Goal: Book appointment/travel/reservation

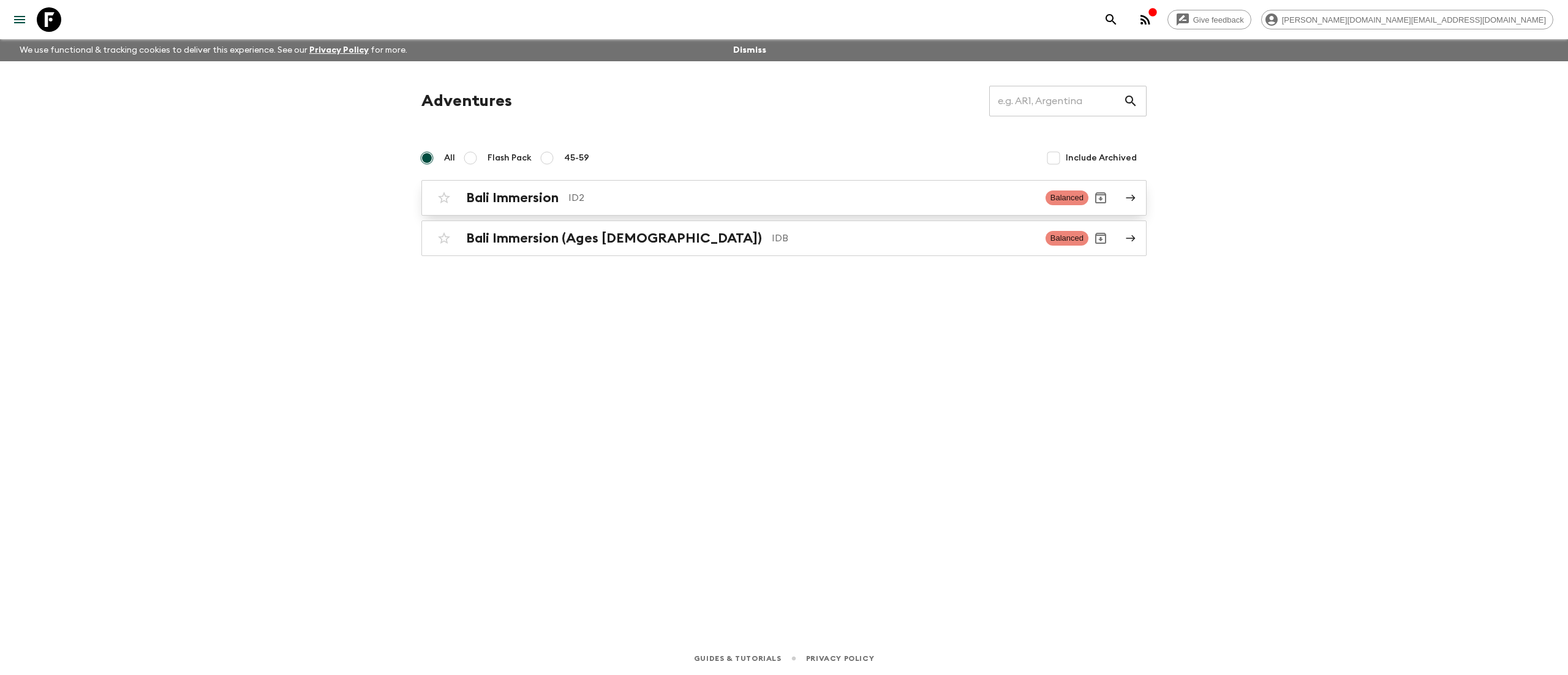
click at [561, 203] on div "Bali Immersion ID2" at bounding box center [750, 198] width 569 height 16
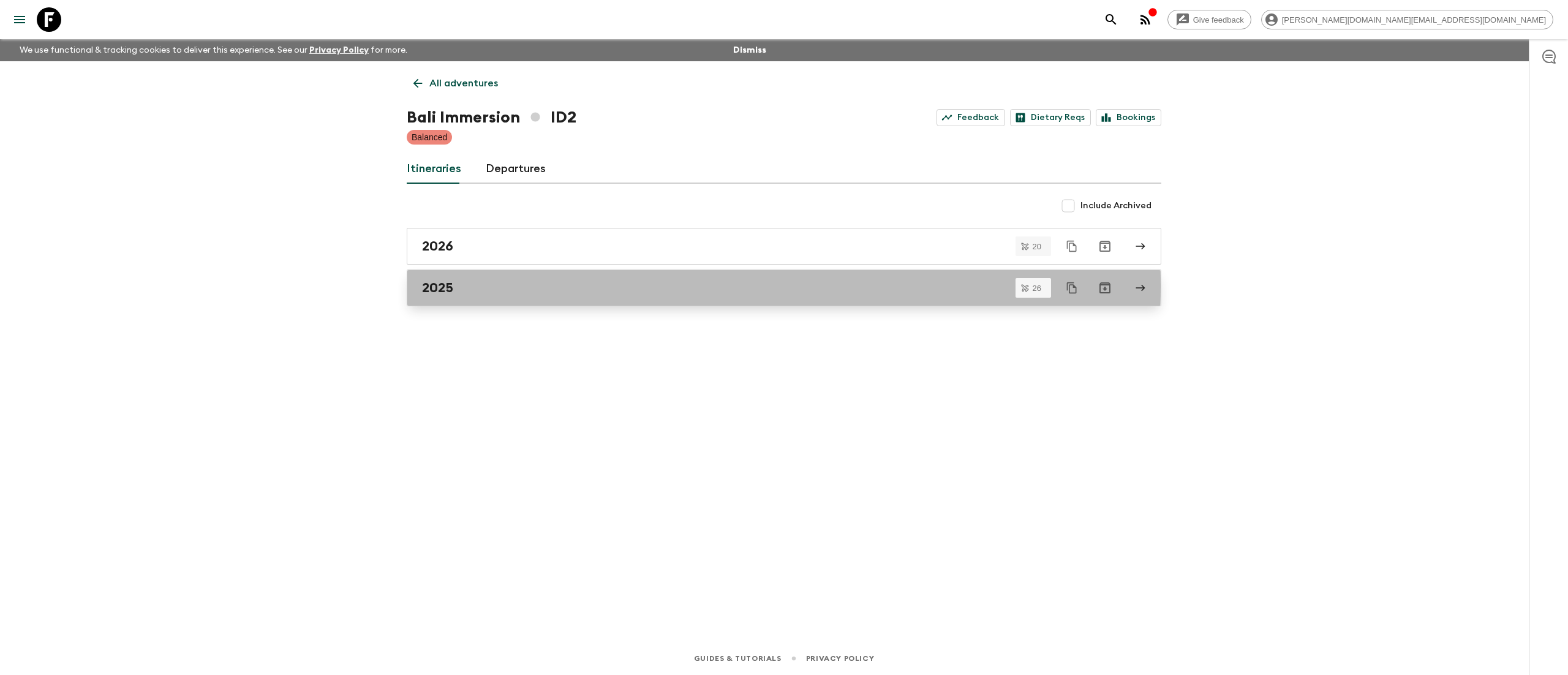
click at [446, 286] on h2 "2025" at bounding box center [437, 288] width 31 height 16
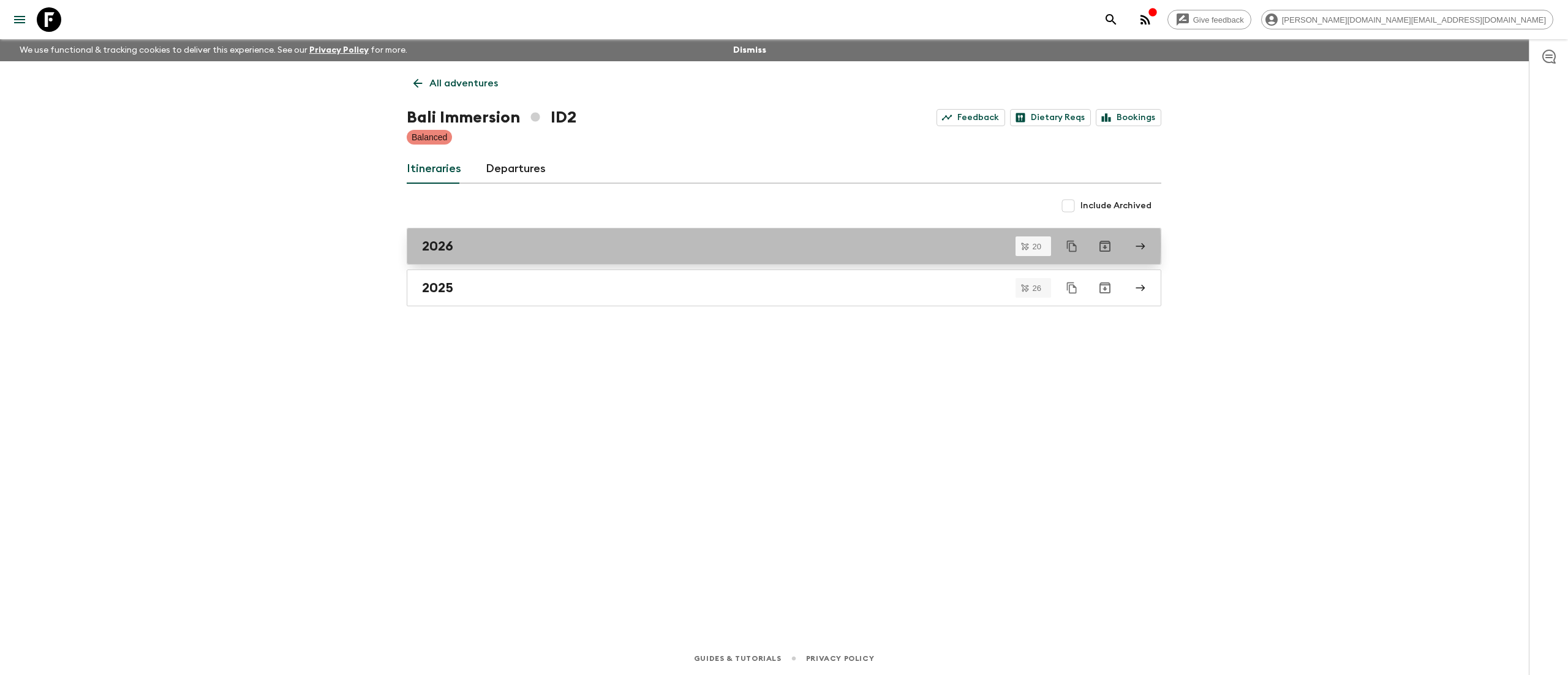
click at [449, 245] on h2 "2026" at bounding box center [437, 246] width 31 height 16
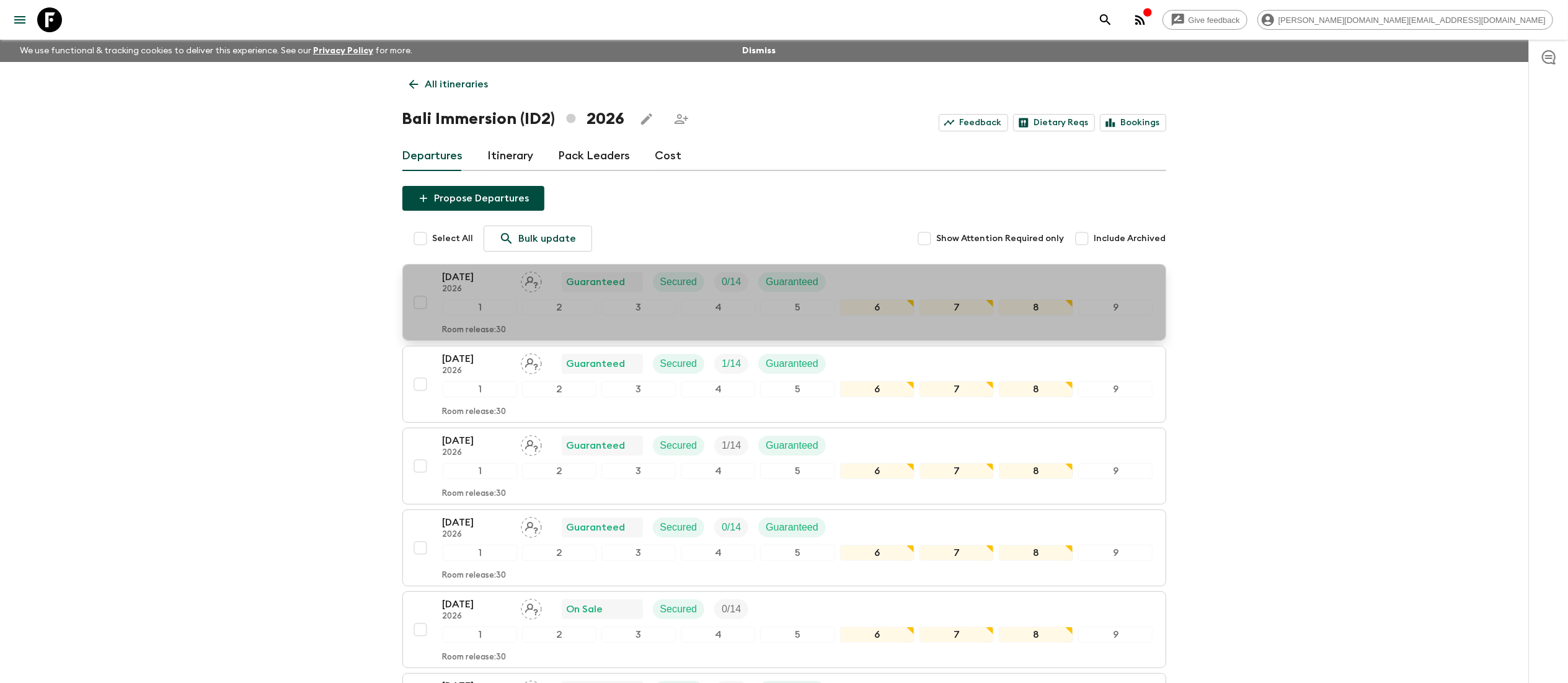
click at [476, 278] on p "23 Jan 2026" at bounding box center [477, 277] width 68 height 15
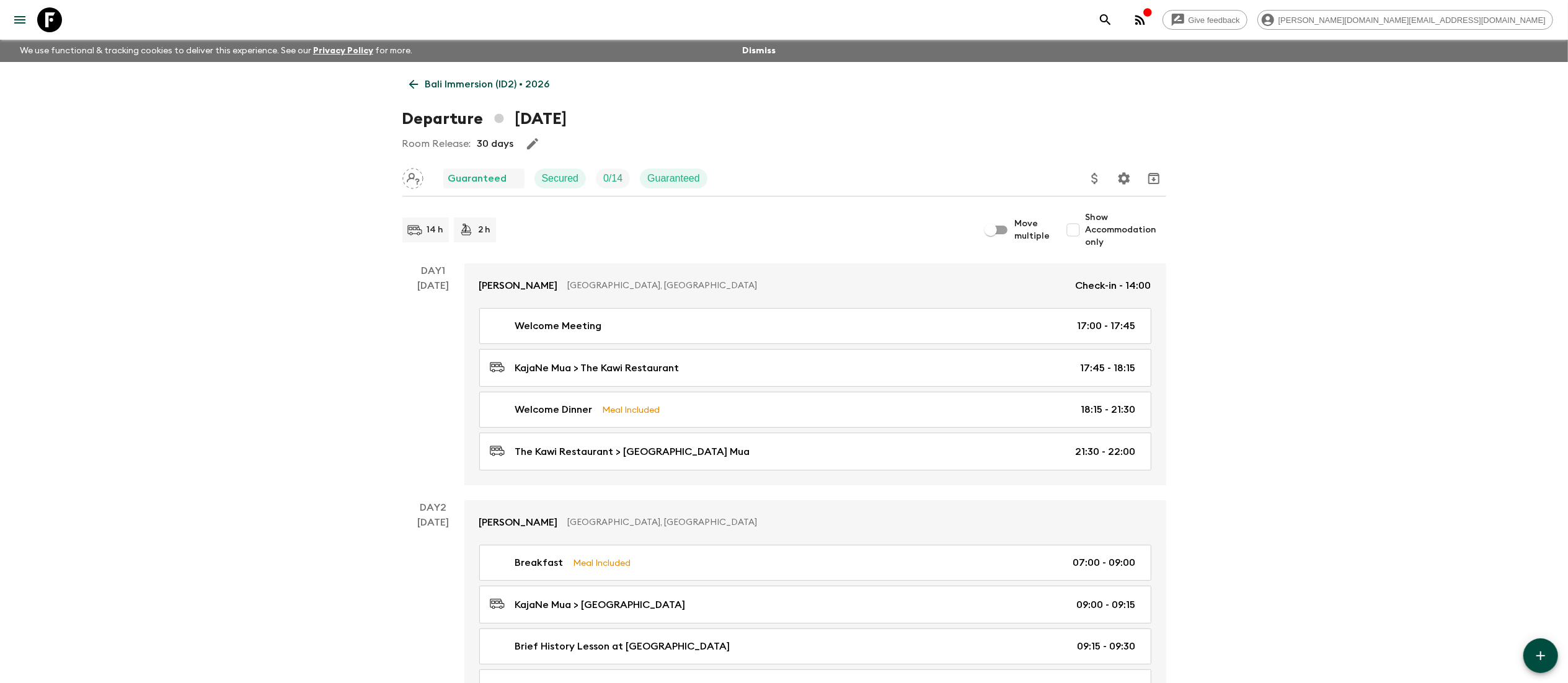
click at [1074, 228] on input "Show Accommodation only" at bounding box center [1073, 230] width 25 height 25
checkbox input "true"
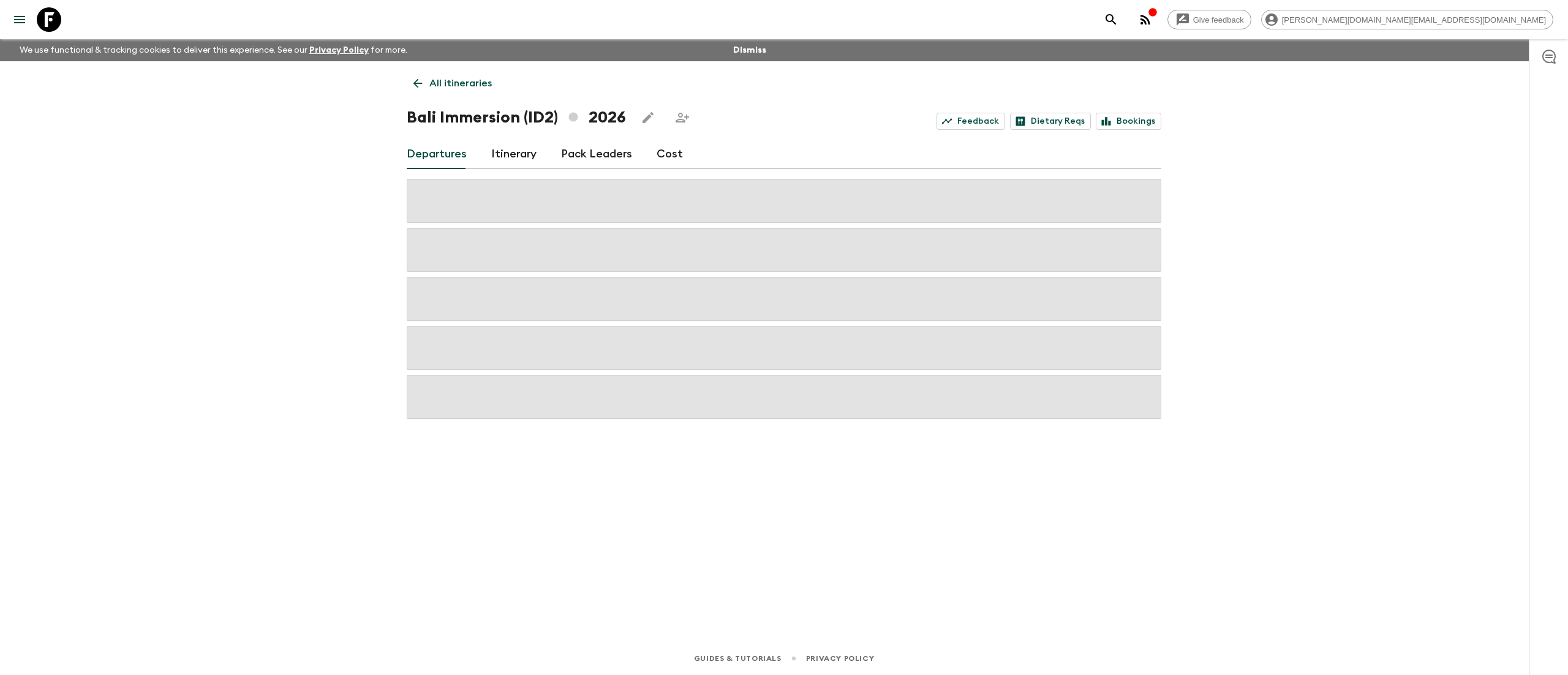
click at [465, 82] on p "All itineraries" at bounding box center [460, 83] width 63 height 15
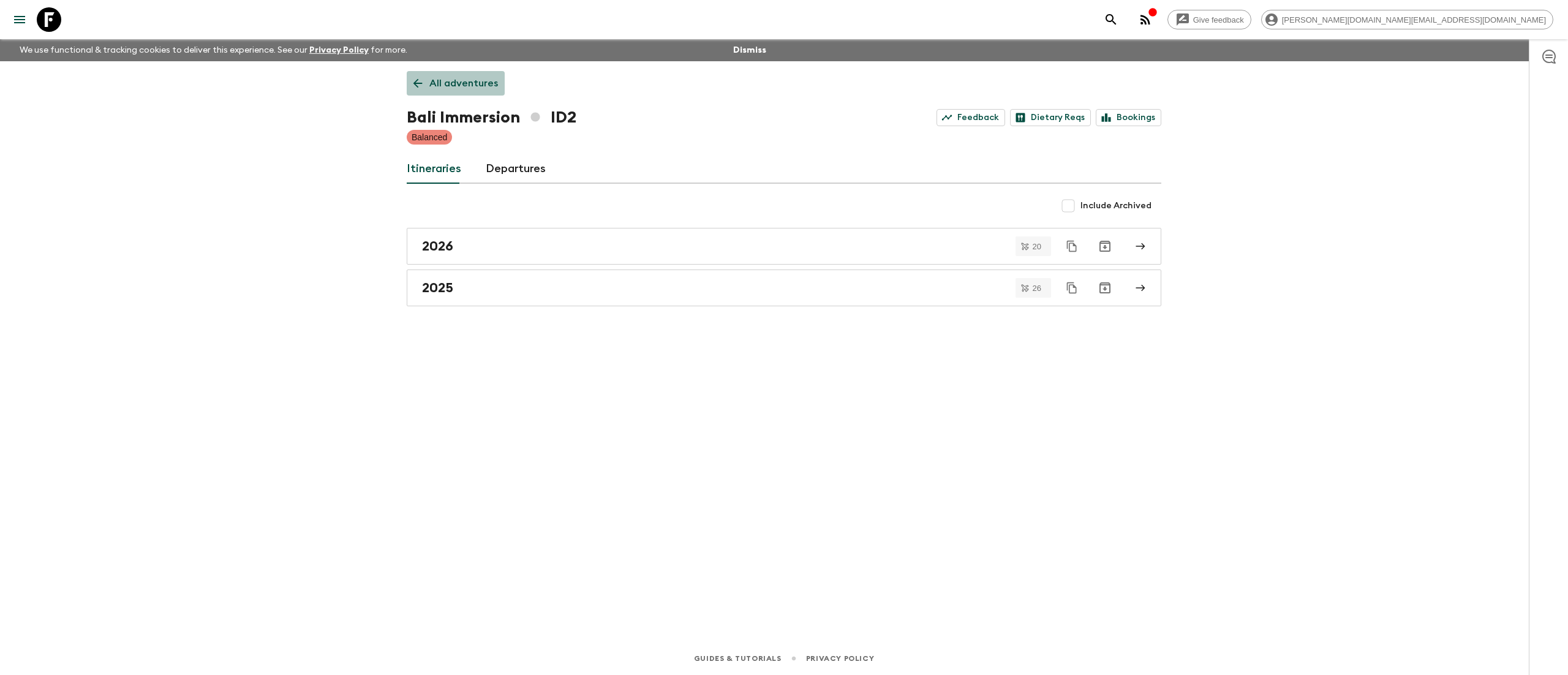
click at [457, 78] on p "All adventures" at bounding box center [464, 83] width 68 height 15
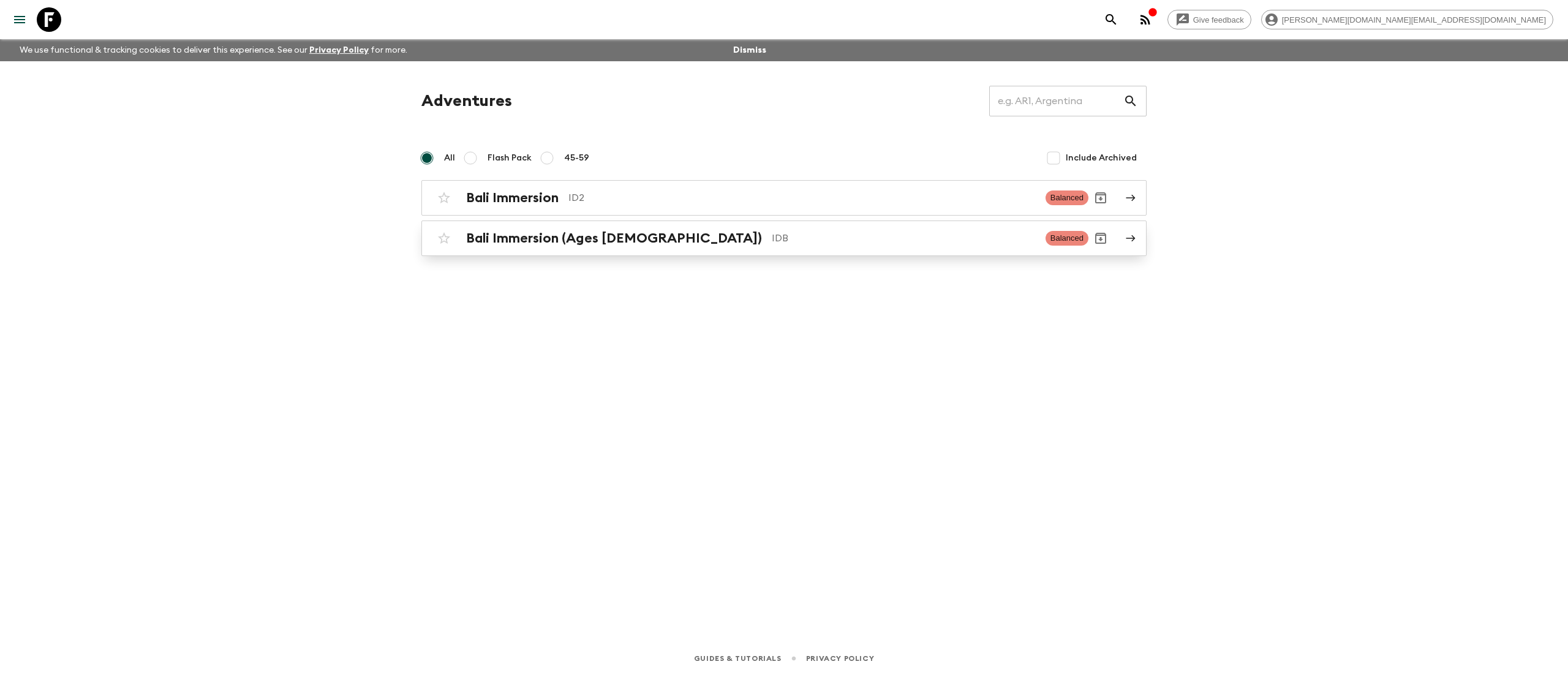
click at [499, 232] on h2 "Bali Immersion (Ages [DEMOGRAPHIC_DATA])" at bounding box center [614, 238] width 296 height 16
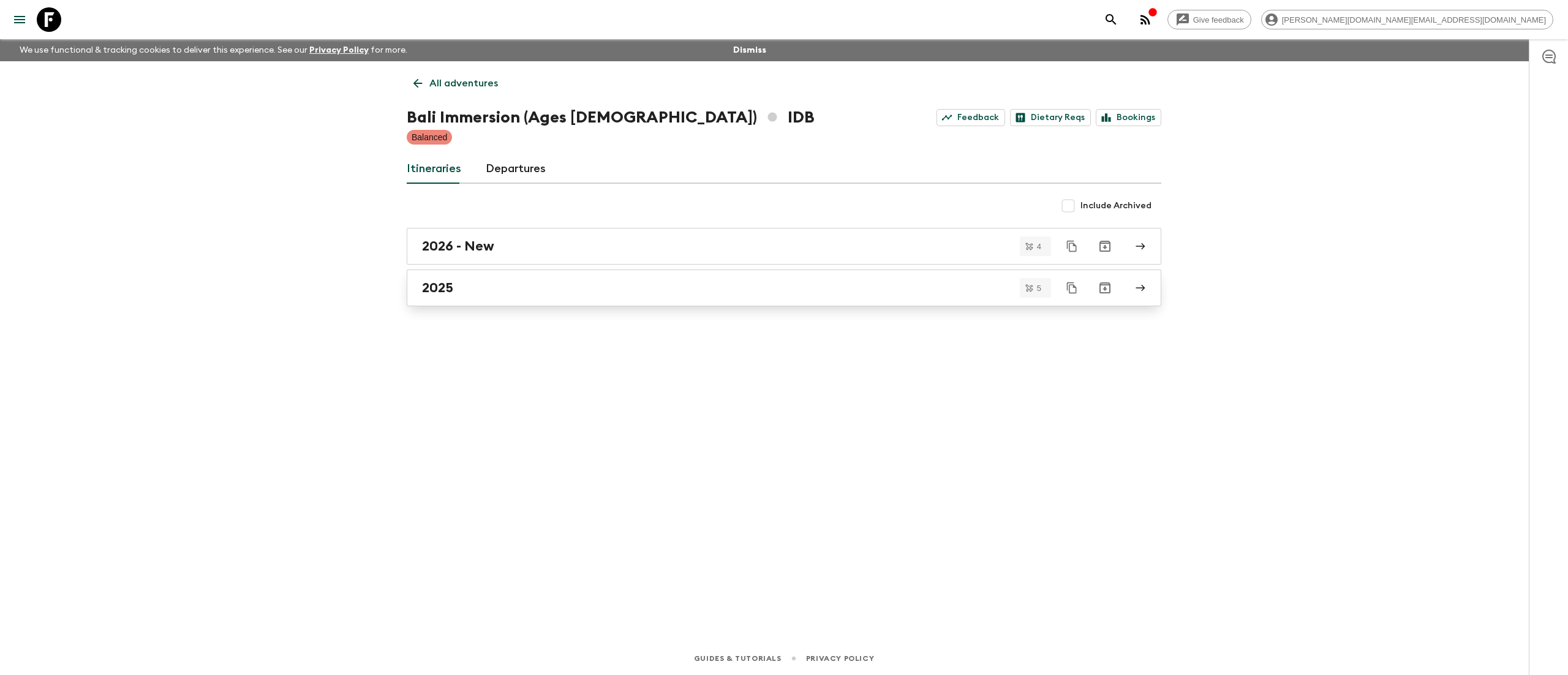
click at [441, 291] on h2 "2025" at bounding box center [437, 288] width 31 height 16
click at [468, 242] on h2 "2026 - New" at bounding box center [458, 246] width 72 height 16
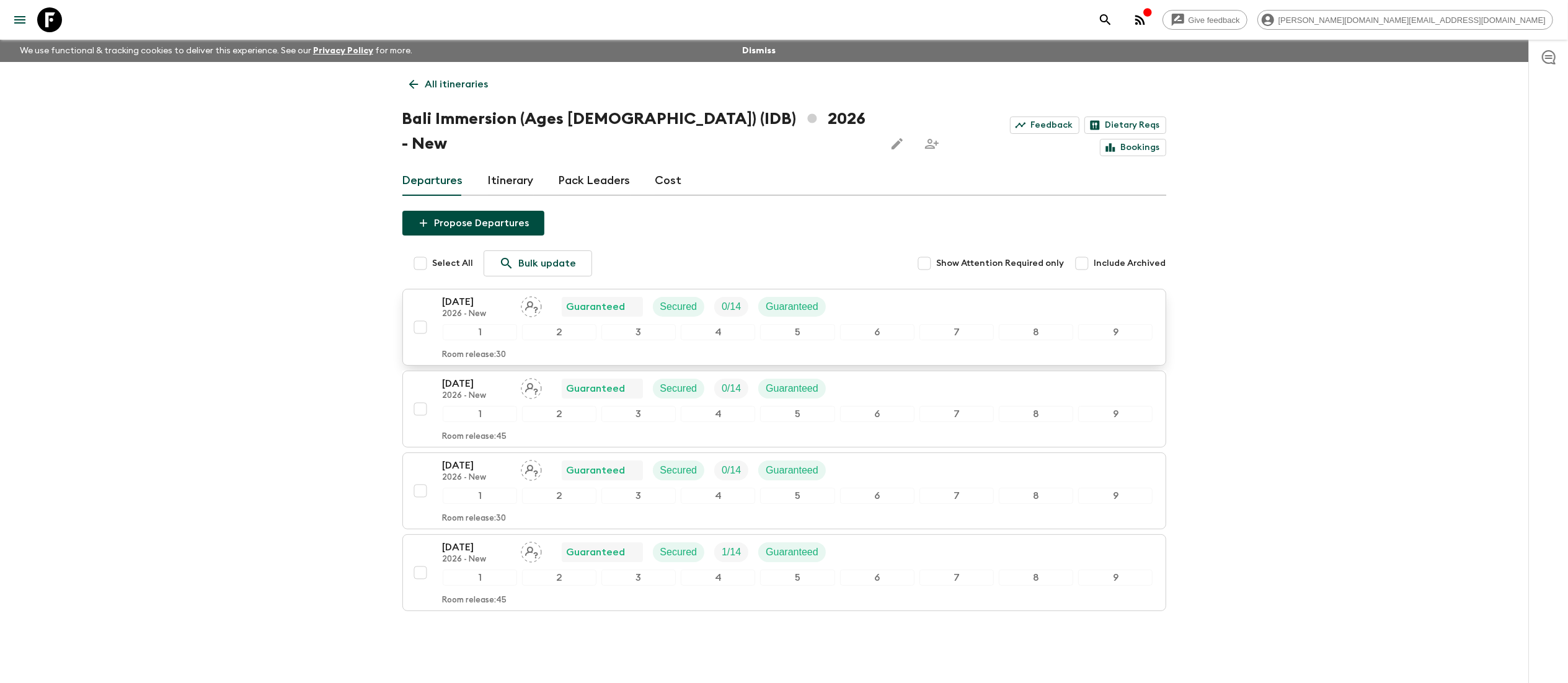
click at [481, 294] on p "[DATE]" at bounding box center [477, 301] width 68 height 15
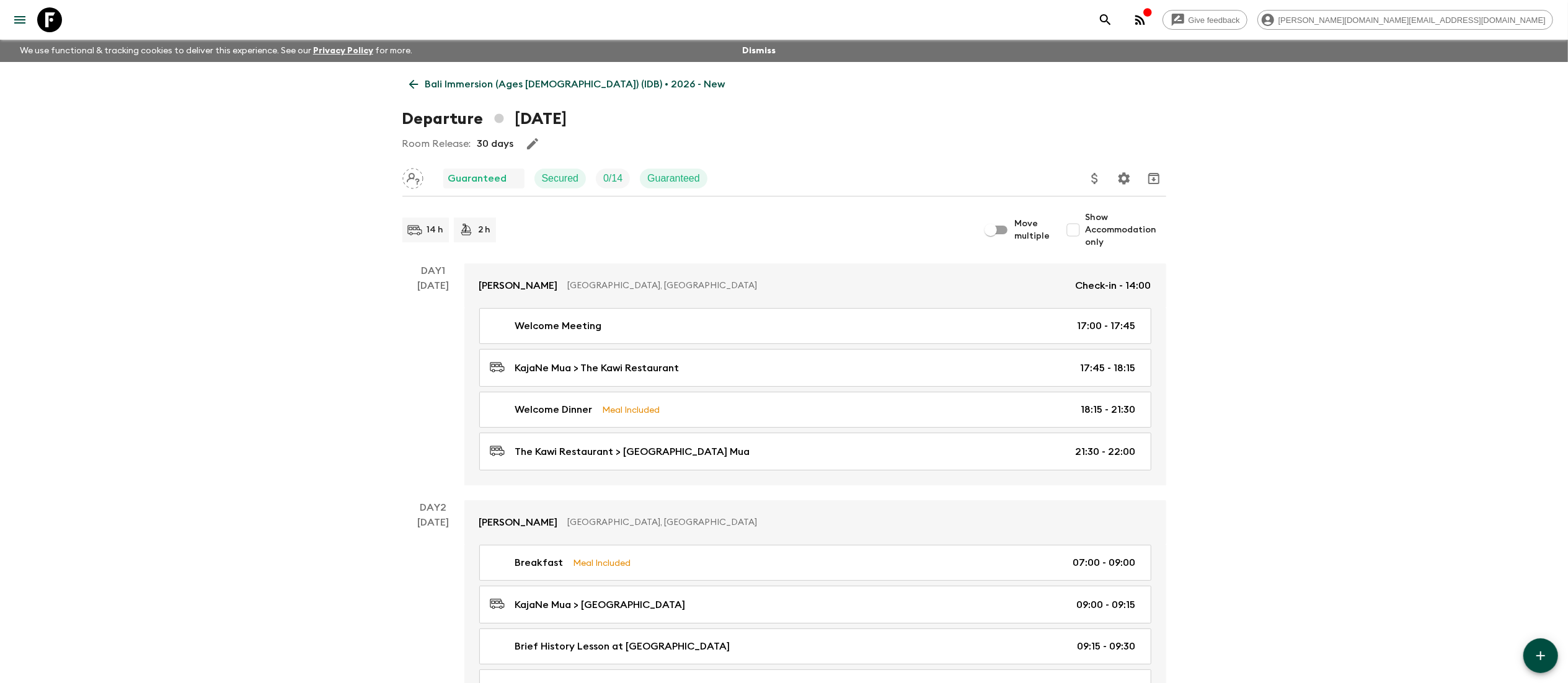
click at [1082, 229] on input "Show Accommodation only" at bounding box center [1073, 230] width 25 height 25
checkbox input "true"
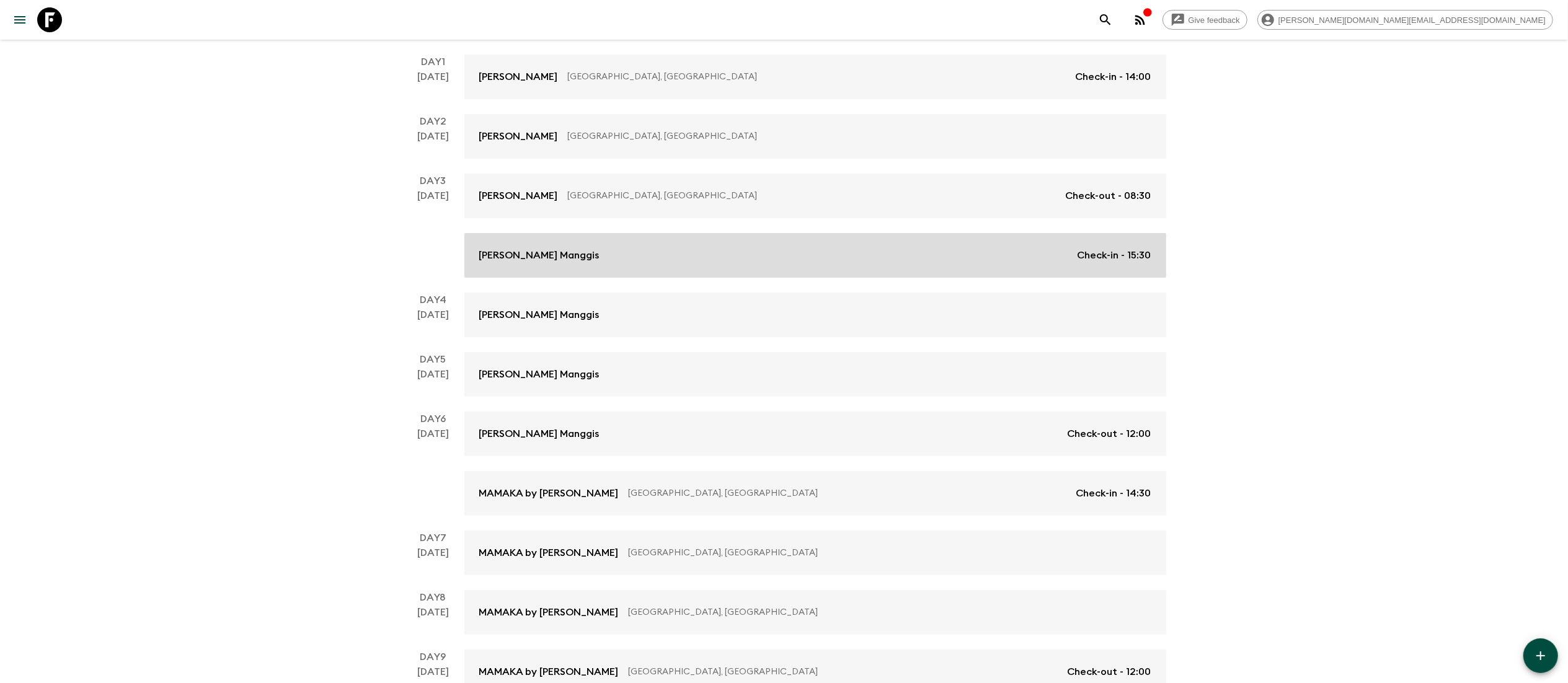
scroll to position [248, 0]
